Goal: Answer question/provide support: Ask a question

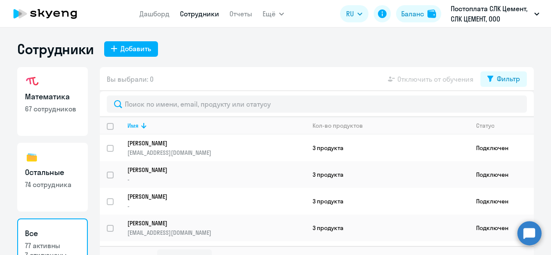
select select "30"
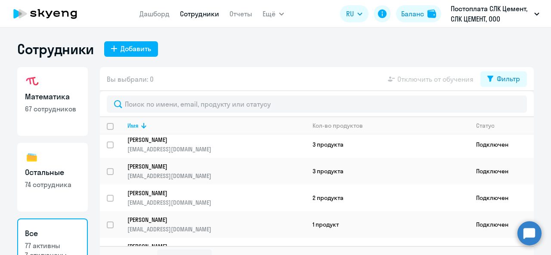
click at [533, 231] on circle at bounding box center [530, 233] width 24 height 24
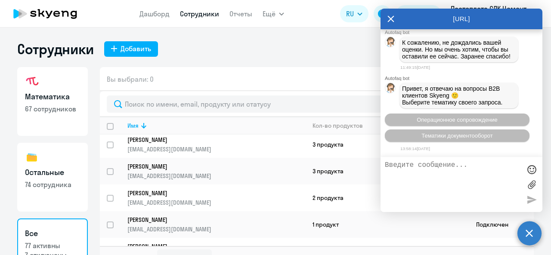
scroll to position [0, 0]
click at [388, 19] on icon at bounding box center [391, 19] width 7 height 21
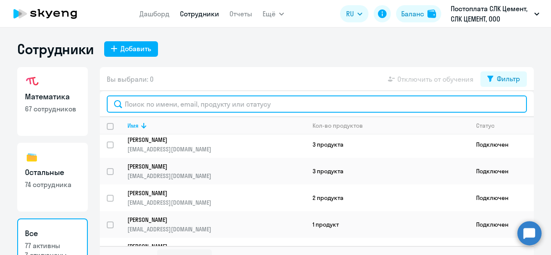
click at [325, 108] on input "text" at bounding box center [317, 104] width 420 height 17
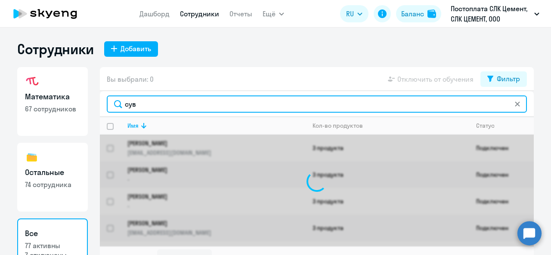
type input "[DEMOGRAPHIC_DATA]"
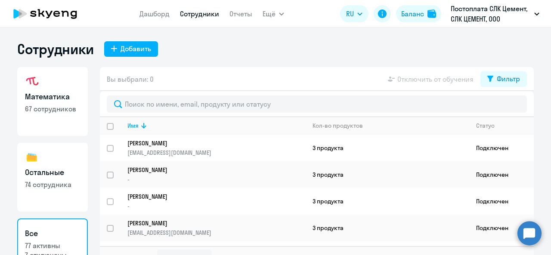
select select "30"
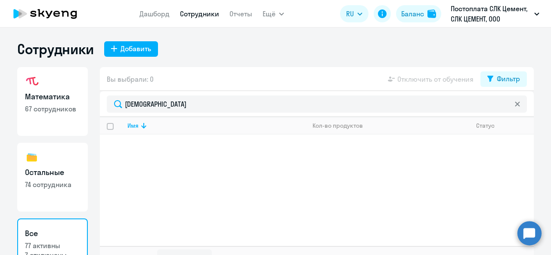
type input "[DEMOGRAPHIC_DATA]"
click at [515, 105] on icon at bounding box center [517, 104] width 5 height 5
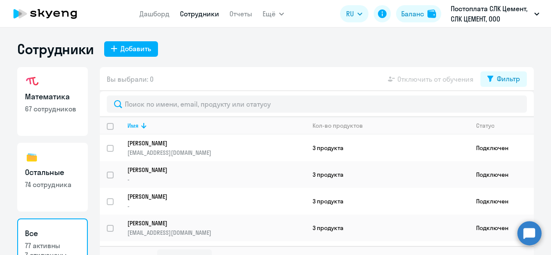
click at [66, 165] on link "Остальные 74 сотрудника" at bounding box center [52, 177] width 71 height 69
select select "30"
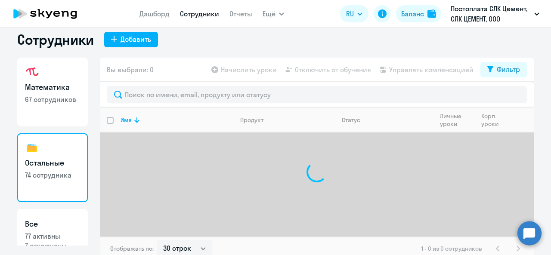
scroll to position [15, 0]
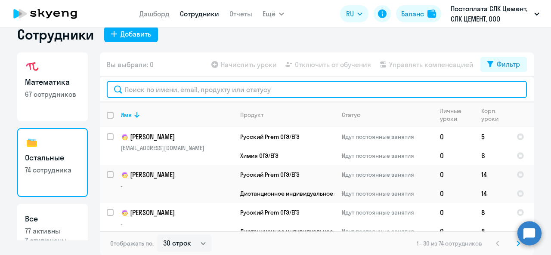
click at [233, 83] on input "text" at bounding box center [317, 89] width 420 height 17
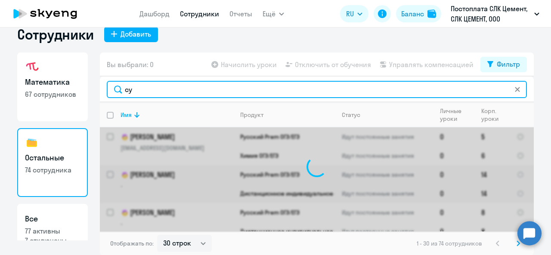
type input "сув"
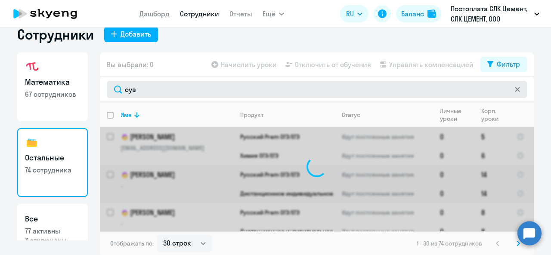
scroll to position [0, 0]
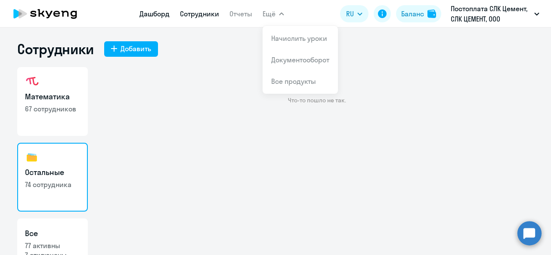
click at [165, 16] on link "Дашборд" at bounding box center [155, 13] width 30 height 9
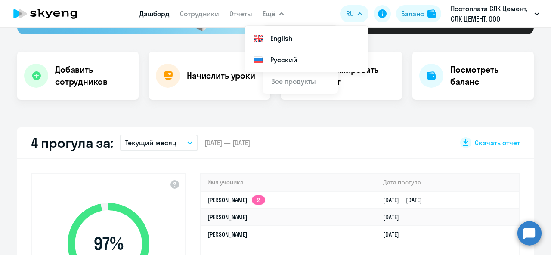
scroll to position [103, 0]
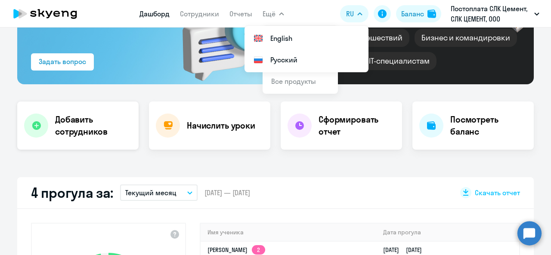
click at [91, 127] on h4 "Добавить сотрудников" at bounding box center [93, 126] width 77 height 24
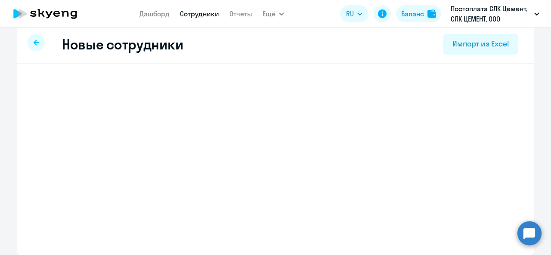
scroll to position [9, 0]
select select "english_adult_not_native_speaker"
select select "5"
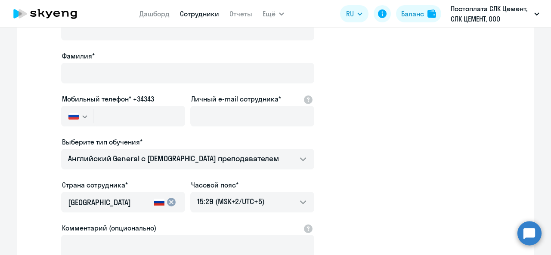
scroll to position [0, 0]
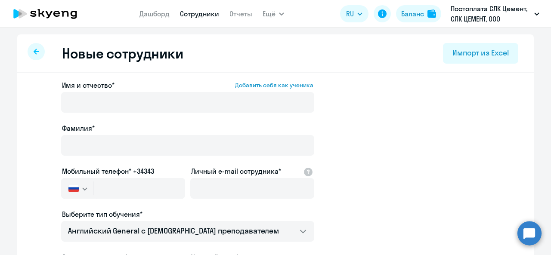
click at [36, 54] on div at bounding box center [36, 51] width 17 height 17
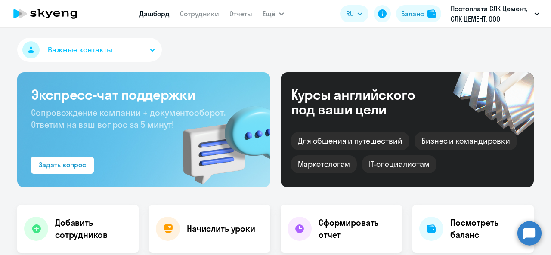
click at [134, 47] on button "Важные контакты" at bounding box center [89, 50] width 145 height 24
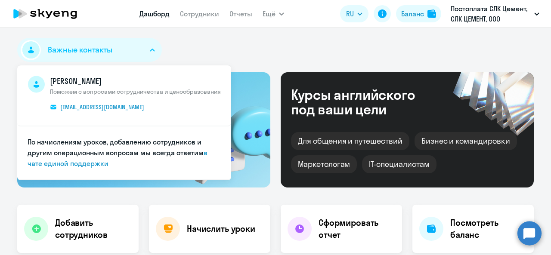
click at [133, 47] on button "Важные контакты" at bounding box center [89, 50] width 145 height 24
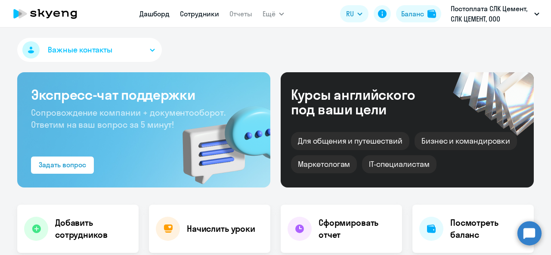
click at [195, 17] on link "Сотрудники" at bounding box center [199, 13] width 39 height 9
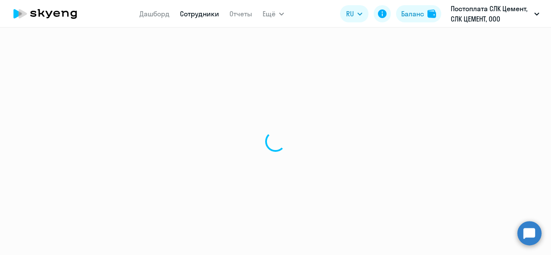
select select "30"
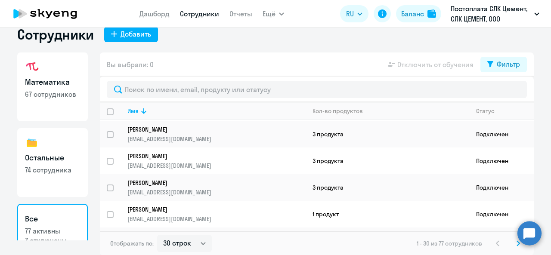
scroll to position [517, 0]
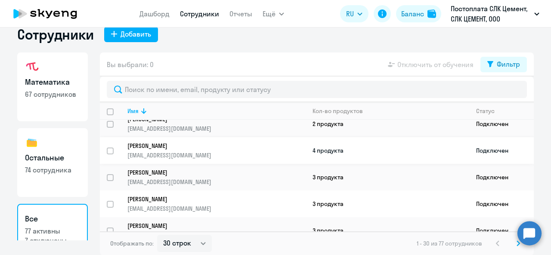
click at [192, 152] on p "[EMAIL_ADDRESS][DOMAIN_NAME]" at bounding box center [216, 156] width 178 height 8
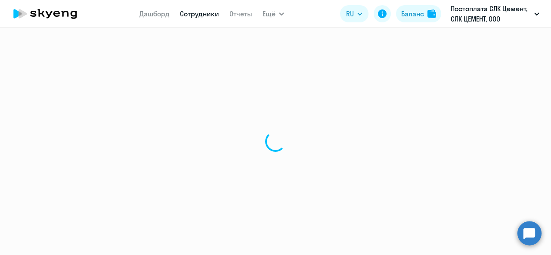
select select "others"
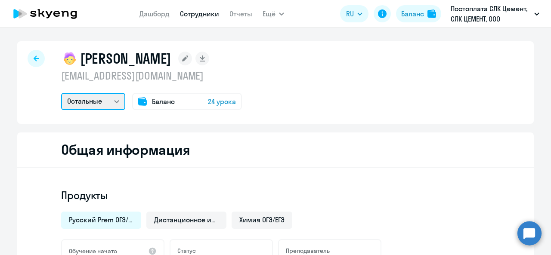
click at [102, 97] on select "Остальные Математика" at bounding box center [93, 101] width 64 height 17
click at [61, 93] on select "Остальные Математика" at bounding box center [93, 101] width 64 height 17
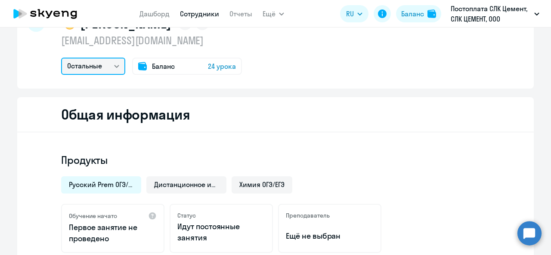
scroll to position [43, 0]
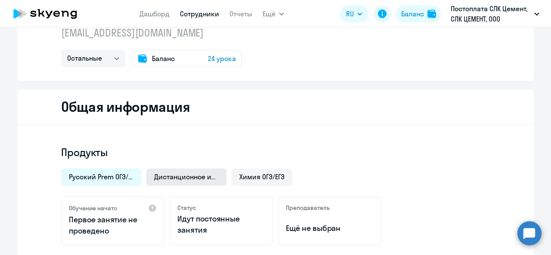
click at [189, 176] on span "Дистанционное индивидуальное занятие по физике для подготовки к ОГЭ и ЕГЭ" at bounding box center [186, 176] width 65 height 9
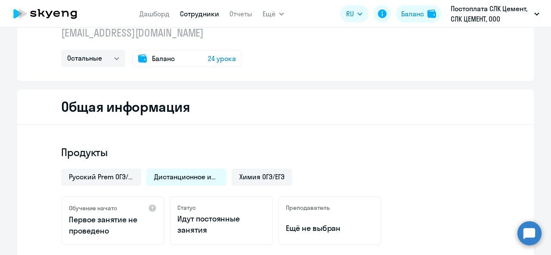
click at [289, 175] on div "Русский Prem ОГЭ/ЕГЭ Дистанционное индивидуальное занятие по физике для подгото…" at bounding box center [273, 175] width 434 height 22
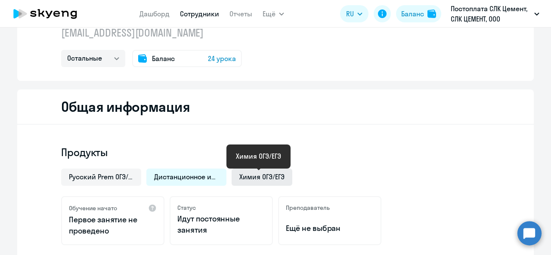
click at [271, 175] on span "Химия ОГЭ/ЕГЭ" at bounding box center [261, 176] width 45 height 9
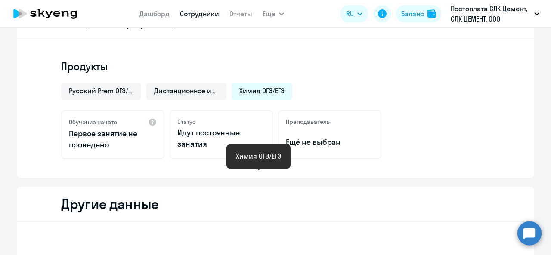
scroll to position [129, 0]
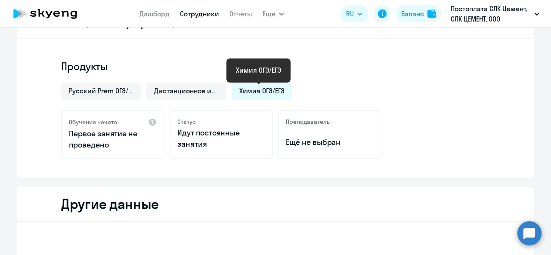
drag, startPoint x: 254, startPoint y: 95, endPoint x: 243, endPoint y: 94, distance: 11.2
click at [243, 94] on span "Химия ОГЭ/ЕГЭ" at bounding box center [261, 90] width 45 height 9
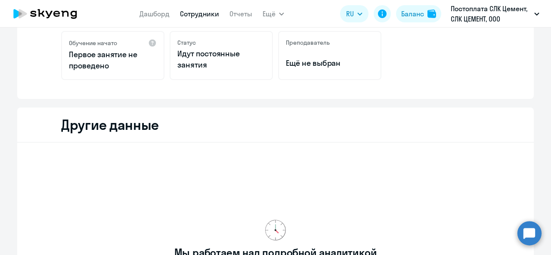
scroll to position [43, 0]
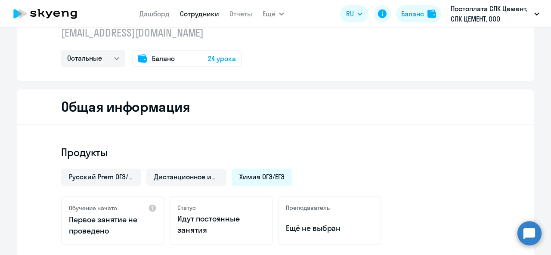
click at [529, 236] on circle at bounding box center [530, 233] width 24 height 24
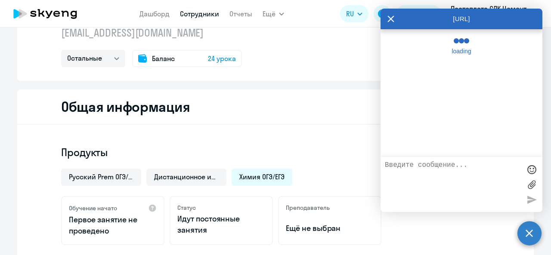
click at [431, 180] on textarea at bounding box center [453, 184] width 136 height 47
click at [418, 166] on textarea at bounding box center [453, 184] width 136 height 47
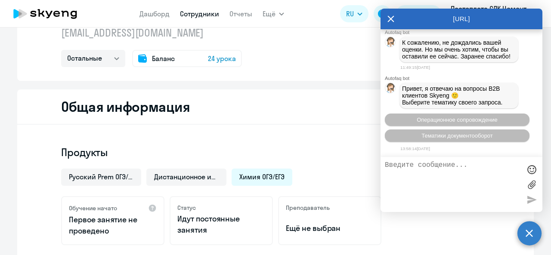
scroll to position [33258, 0]
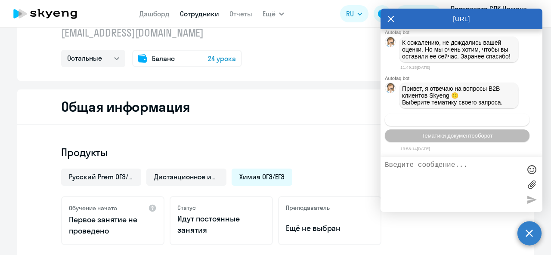
click at [438, 122] on span "Операционное сопровождение" at bounding box center [457, 120] width 81 height 6
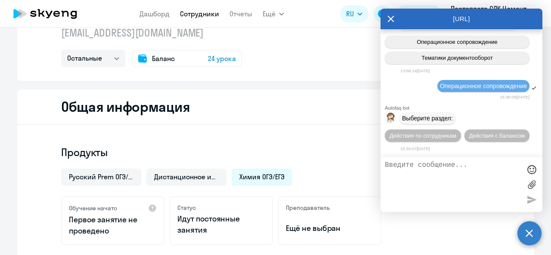
scroll to position [33336, 0]
click at [420, 140] on button "Действия по сотрудникам" at bounding box center [423, 136] width 76 height 12
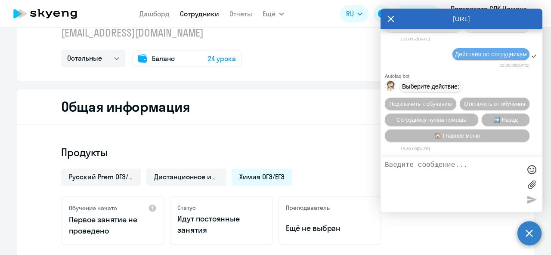
scroll to position [33463, 0]
click at [419, 121] on span "Сотруднику нужна помощь" at bounding box center [432, 120] width 70 height 6
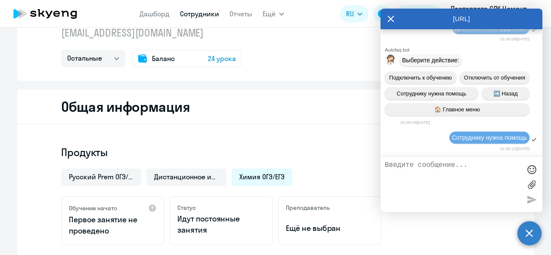
click at [420, 168] on textarea at bounding box center [453, 184] width 136 height 47
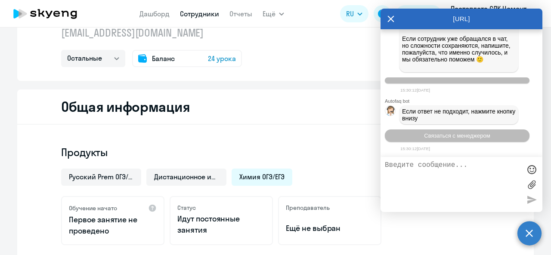
scroll to position [33761, 0]
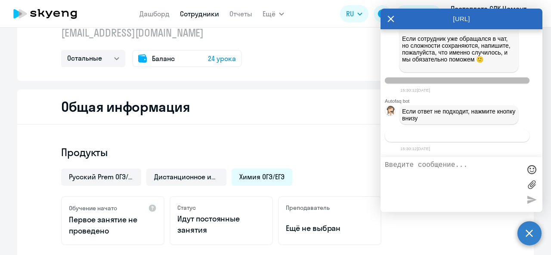
click at [452, 135] on span "Связаться с менеджером" at bounding box center [457, 136] width 66 height 6
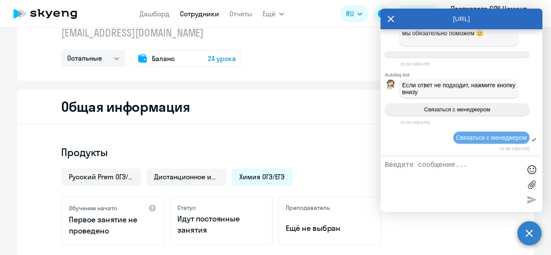
scroll to position [33787, 0]
click at [422, 164] on textarea at bounding box center [453, 184] width 136 height 47
paste textarea "[PERSON_NAME]"
click at [437, 166] on textarea "Добрый день! Сувалов Владислав Витальевич" at bounding box center [453, 184] width 136 height 47
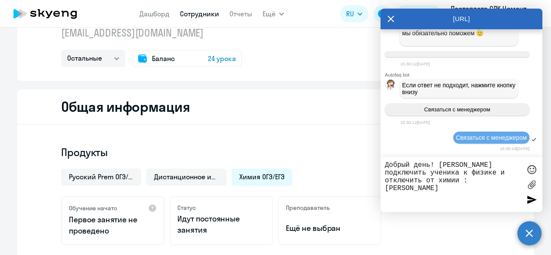
type textarea "Добрый день! прошу подключить ученика к физике и отключить от химии : Сувалов В…"
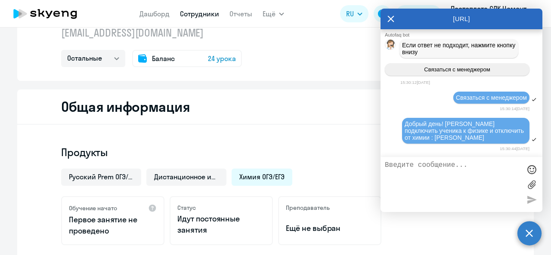
scroll to position [33827, 0]
click at [388, 17] on icon at bounding box center [391, 19] width 6 height 6
